Goal: Information Seeking & Learning: Find specific fact

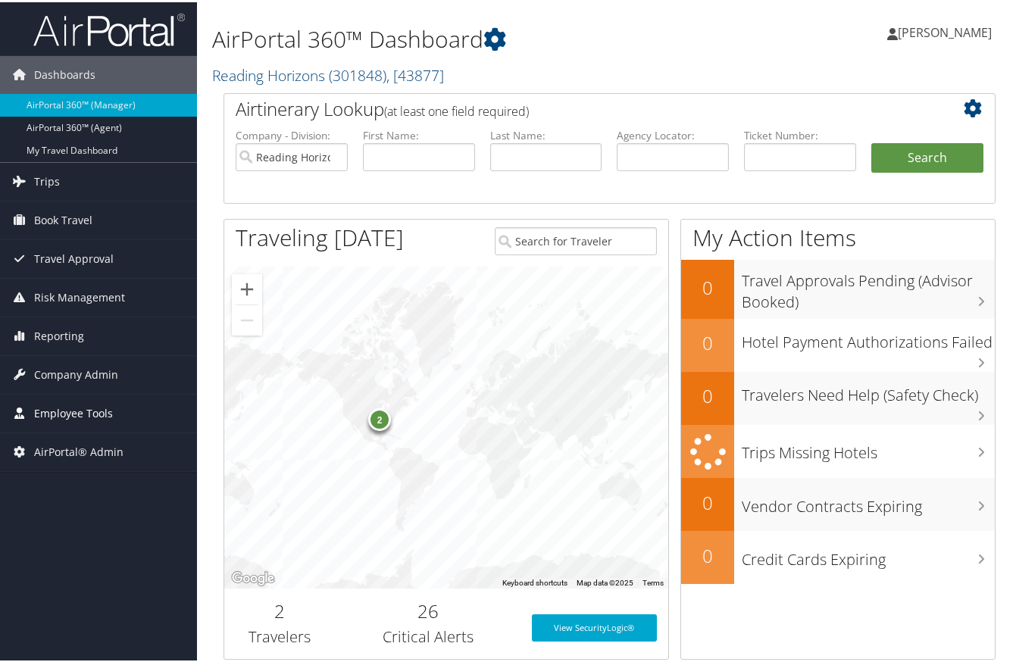
click at [50, 417] on span "Employee Tools" at bounding box center [73, 411] width 79 height 38
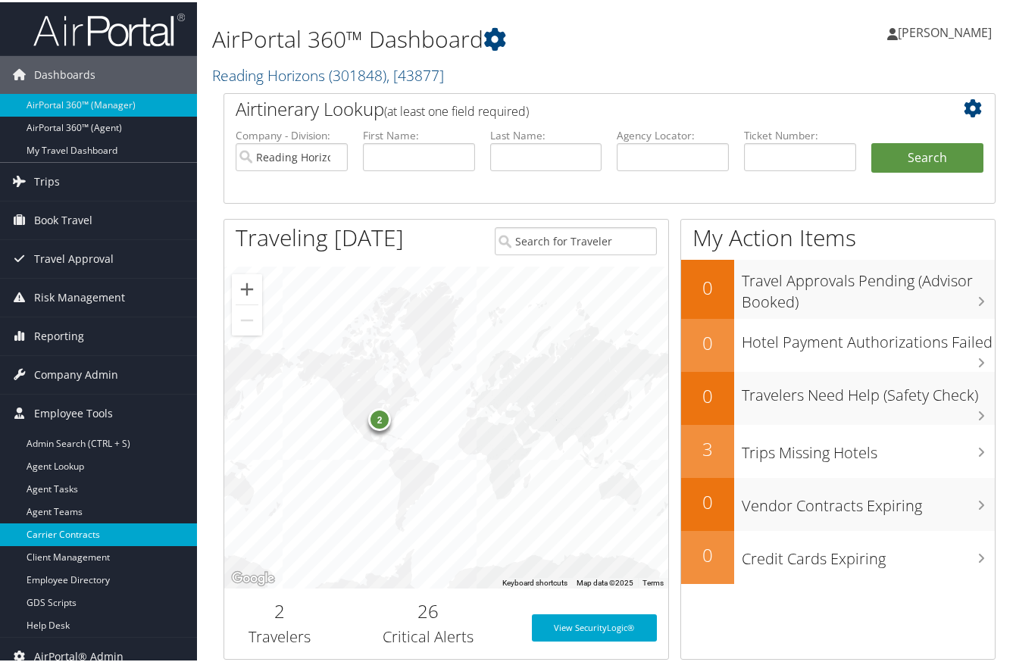
click at [65, 531] on link "Carrier Contracts" at bounding box center [98, 532] width 197 height 23
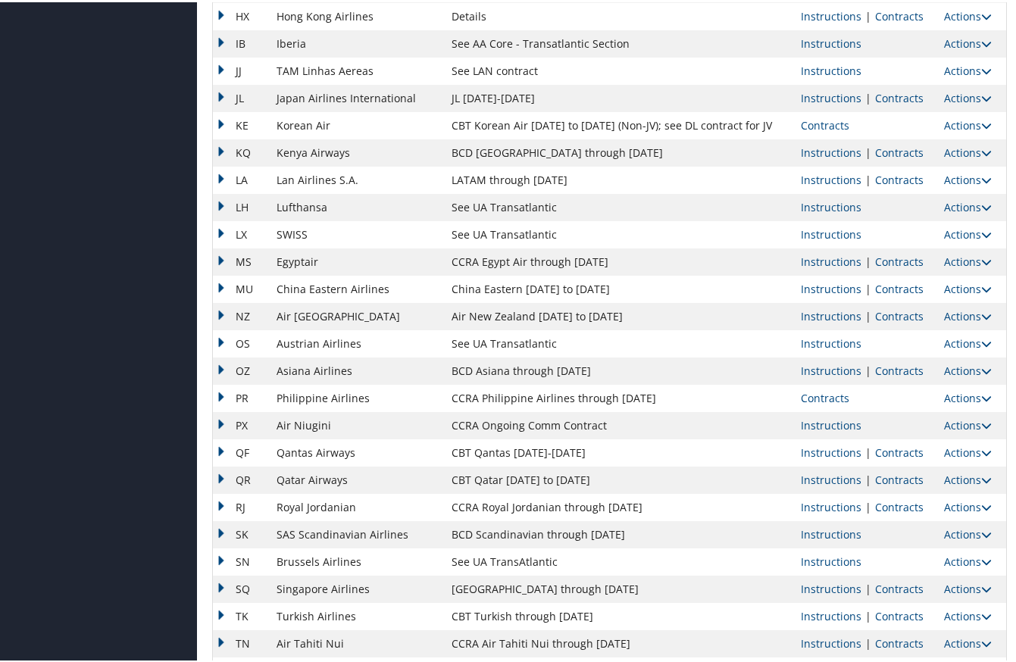
scroll to position [1094, 0]
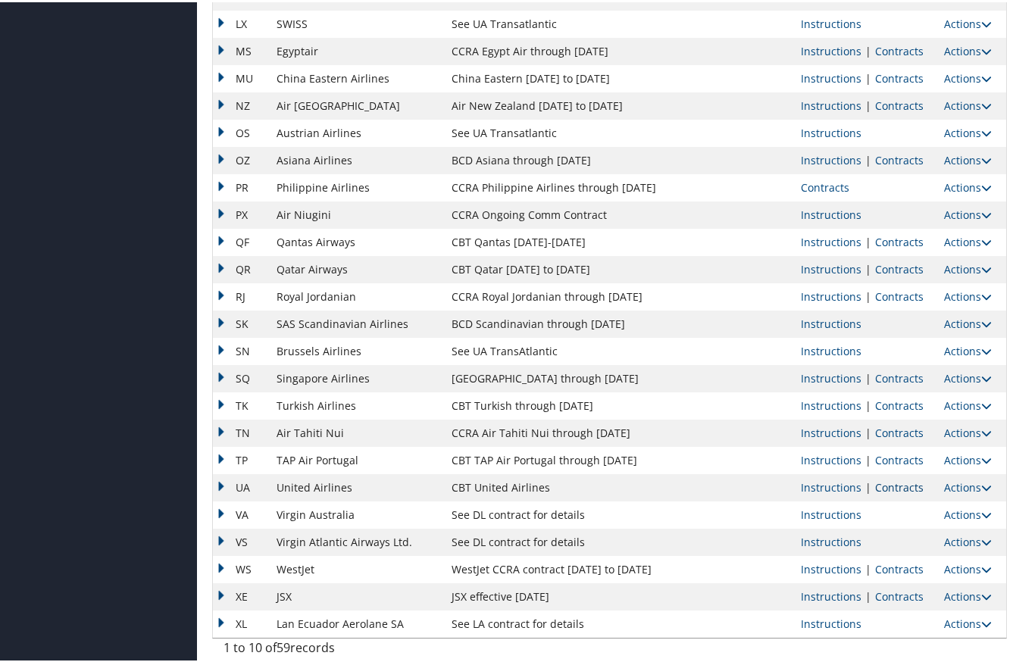
click at [888, 486] on link "Contracts" at bounding box center [899, 485] width 48 height 14
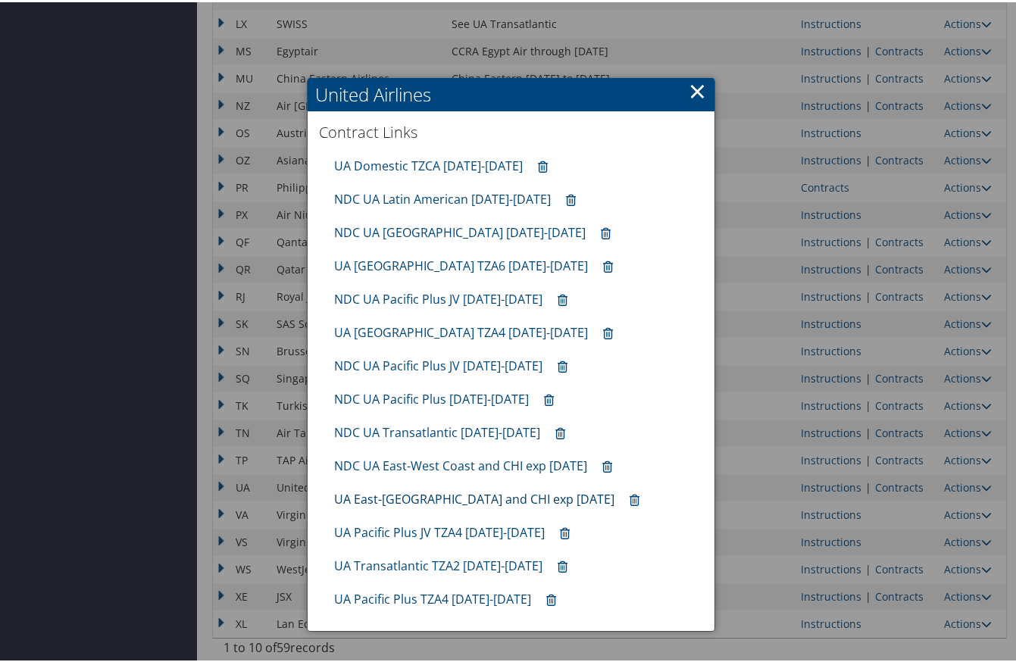
click at [416, 497] on link "UA East-[GEOGRAPHIC_DATA] and CHI exp [DATE]" at bounding box center [474, 497] width 280 height 17
click at [694, 92] on link "×" at bounding box center [696, 88] width 17 height 30
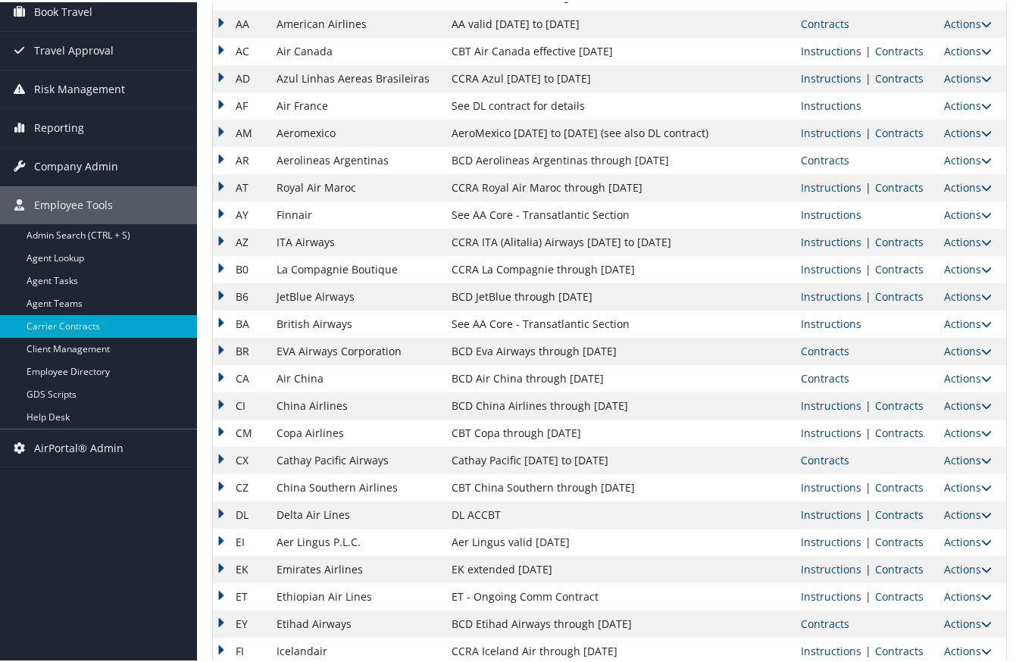
scroll to position [0, 0]
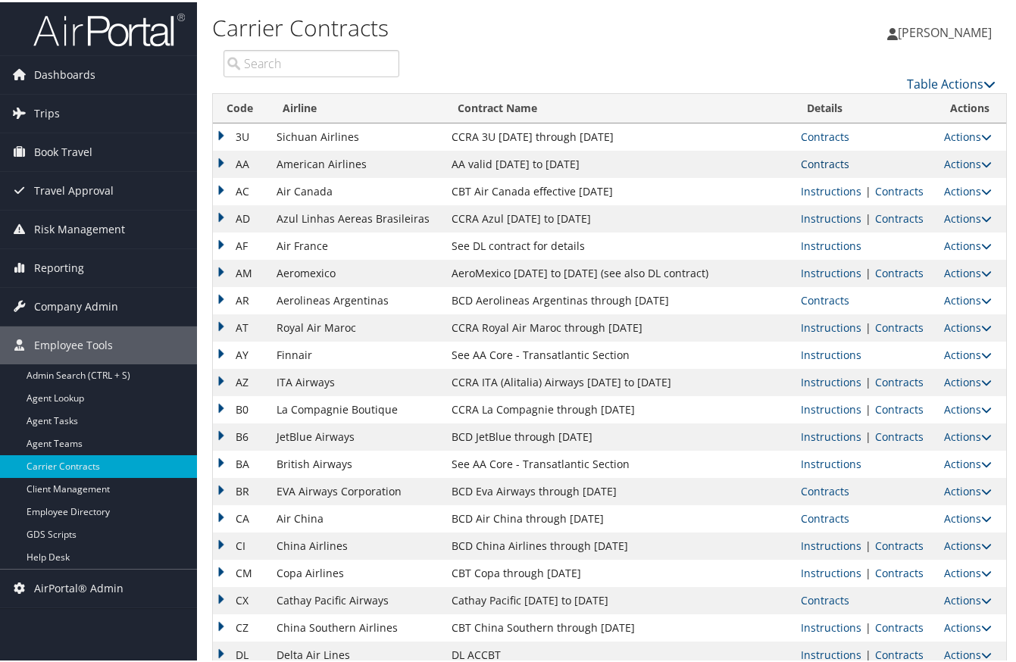
click at [822, 161] on link "Contracts" at bounding box center [825, 162] width 48 height 14
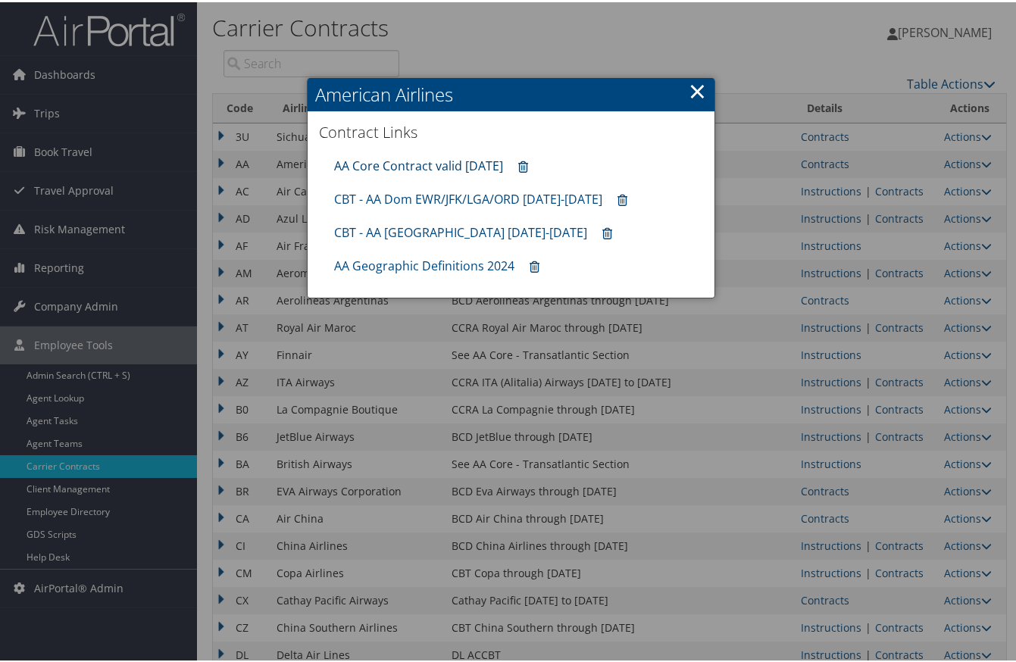
click at [421, 167] on link "AA Core Contract valid [DATE]" at bounding box center [418, 163] width 169 height 17
click at [697, 89] on link "×" at bounding box center [696, 88] width 17 height 30
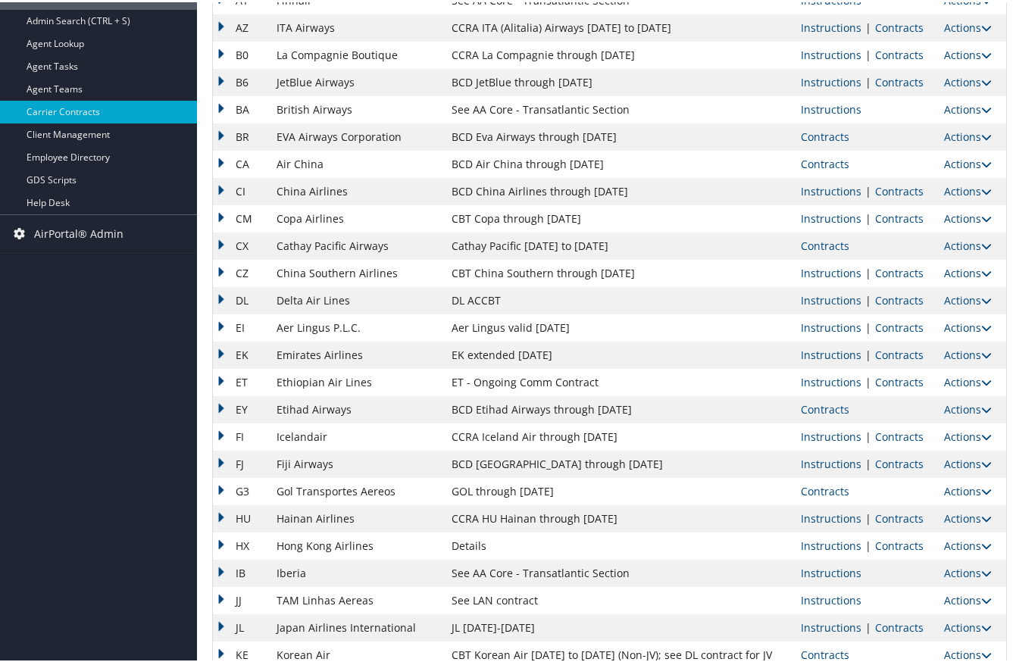
scroll to position [379, 0]
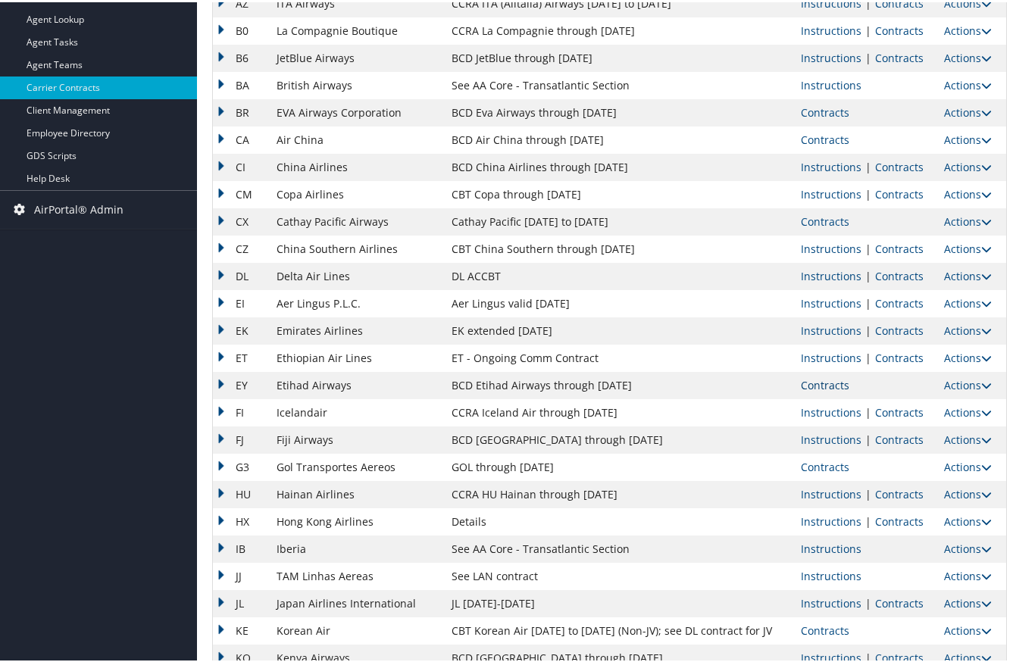
click at [830, 379] on link "Contracts" at bounding box center [825, 383] width 48 height 14
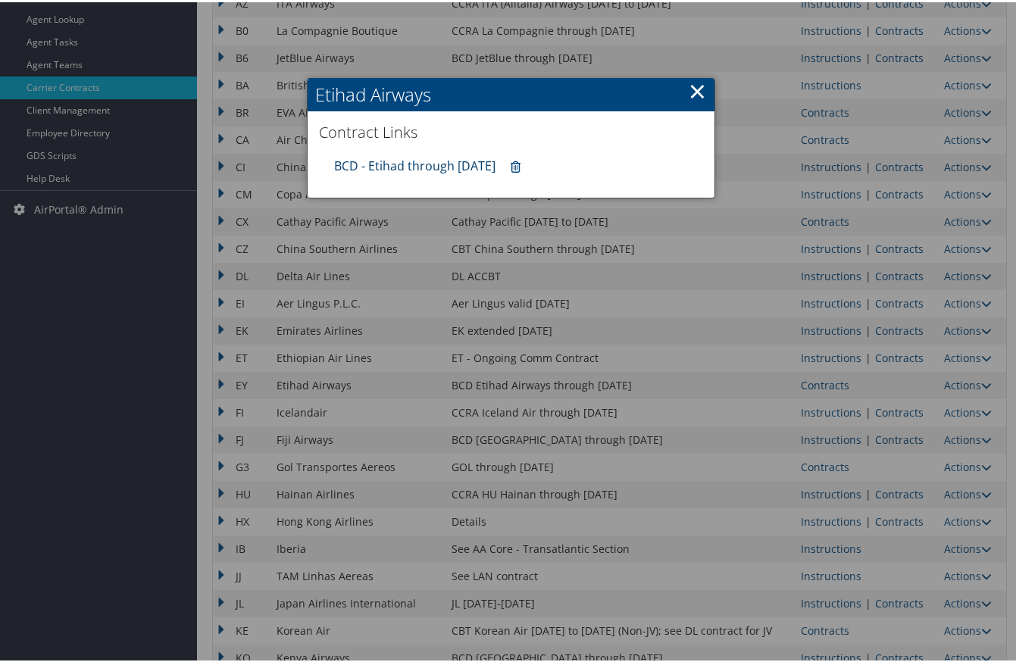
click at [449, 161] on link "BCD - Etihad through [DATE]" at bounding box center [414, 163] width 161 height 17
